Goal: Task Accomplishment & Management: Manage account settings

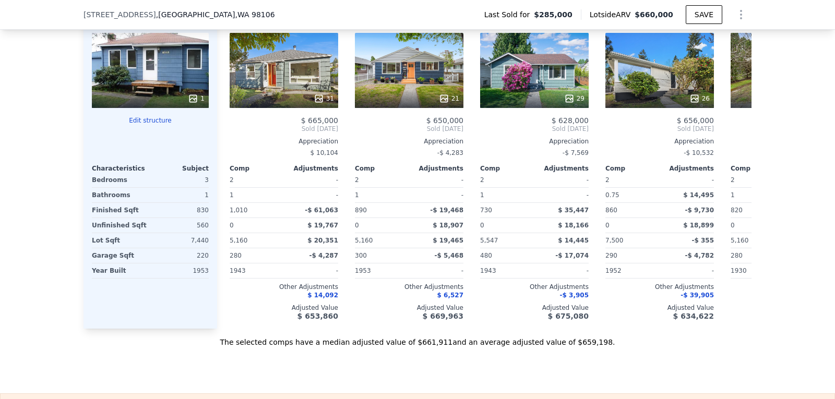
scroll to position [1244, 0]
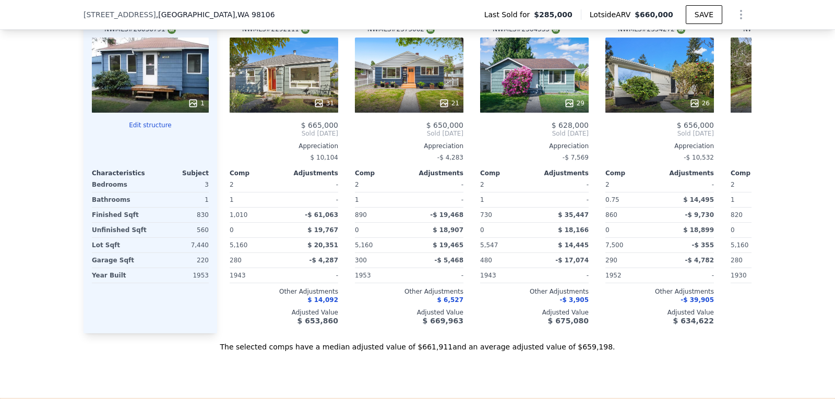
click at [151, 129] on button "Edit structure" at bounding box center [150, 125] width 117 height 8
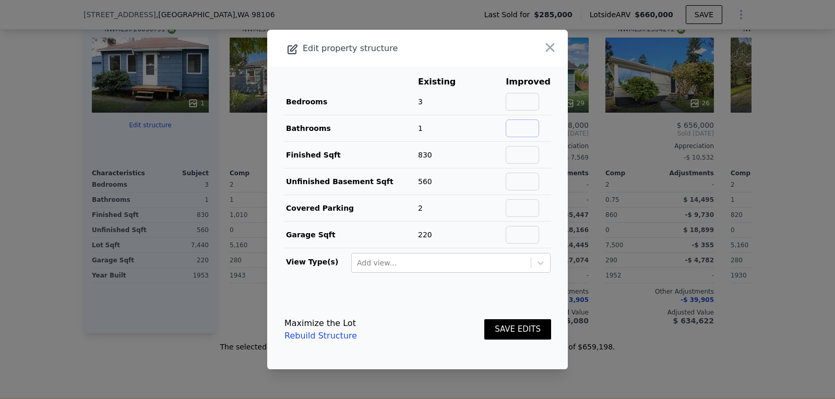
click at [516, 126] on input "text" at bounding box center [521, 128] width 33 height 18
type input "2"
click at [507, 330] on button "SAVE EDITS" at bounding box center [517, 329] width 67 height 20
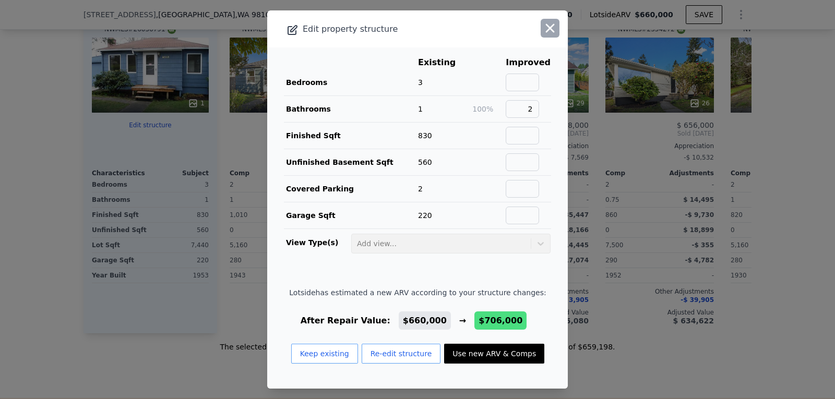
click at [546, 31] on icon "button" at bounding box center [550, 28] width 9 height 9
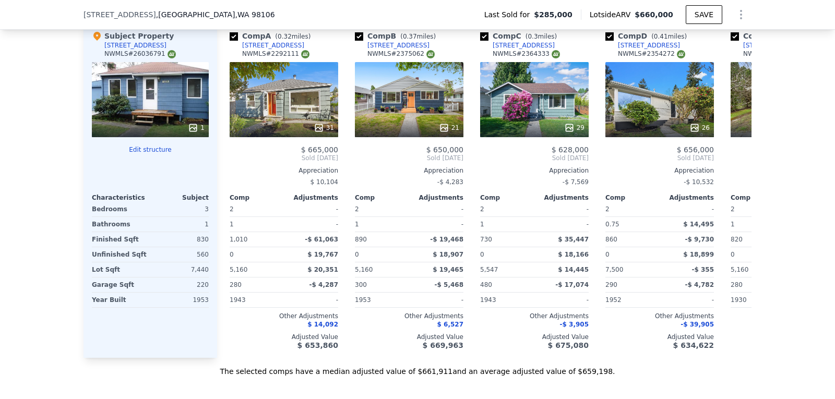
scroll to position [1224, 0]
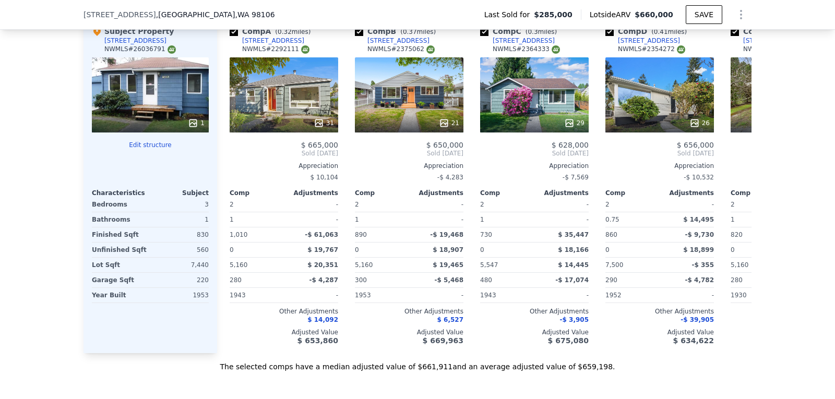
click at [197, 212] on div "3" at bounding box center [180, 204] width 56 height 15
click at [200, 212] on div "3" at bounding box center [180, 204] width 56 height 15
click at [136, 149] on button "Edit structure" at bounding box center [150, 145] width 117 height 8
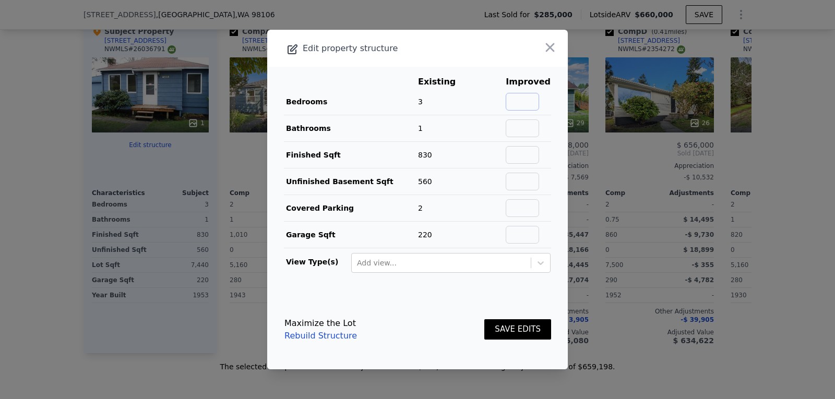
click at [517, 100] on input "text" at bounding box center [521, 102] width 33 height 18
type input "4"
click at [521, 129] on input "text" at bounding box center [521, 128] width 33 height 18
type input "2"
click at [511, 339] on div "SAVE EDITS" at bounding box center [517, 330] width 67 height 46
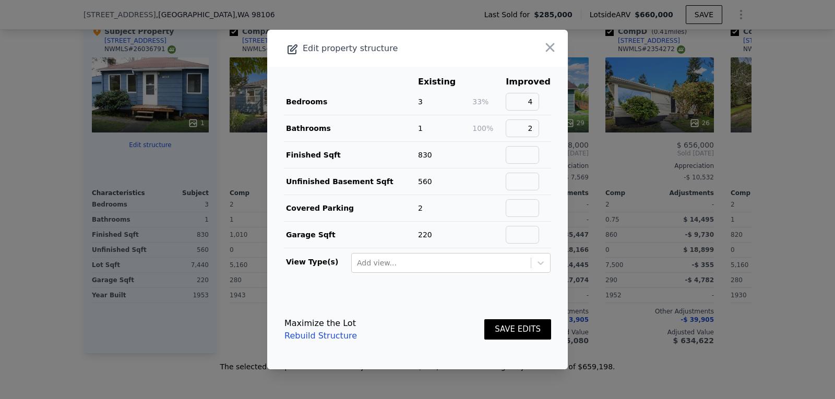
click at [510, 331] on button "SAVE EDITS" at bounding box center [517, 329] width 67 height 20
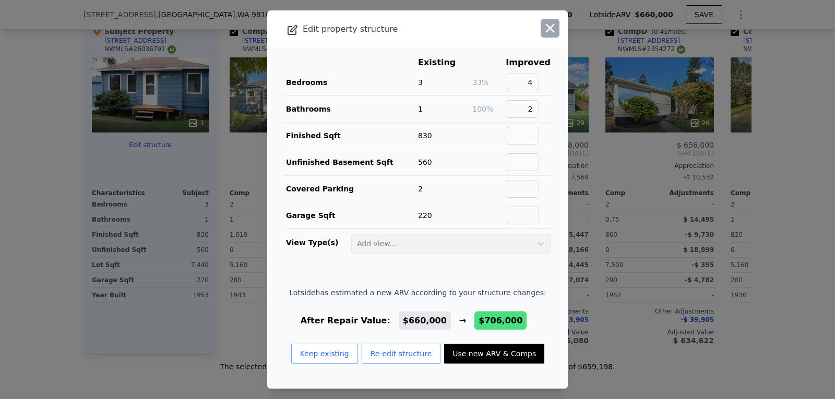
click at [543, 30] on icon "button" at bounding box center [550, 28] width 15 height 15
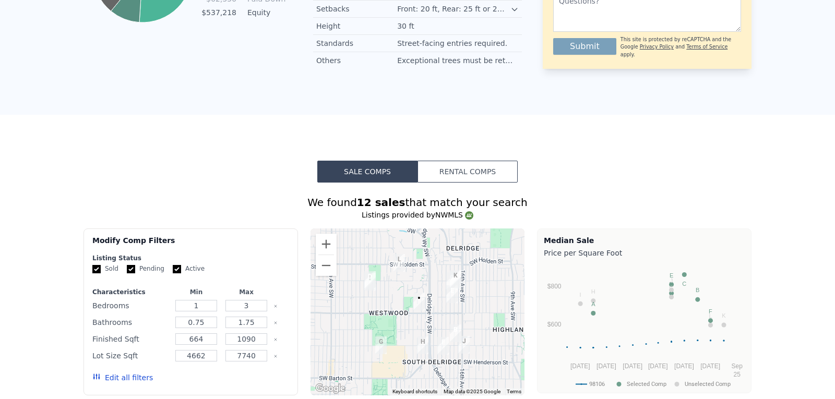
scroll to position [4, 0]
